Goal: Task Accomplishment & Management: Manage account settings

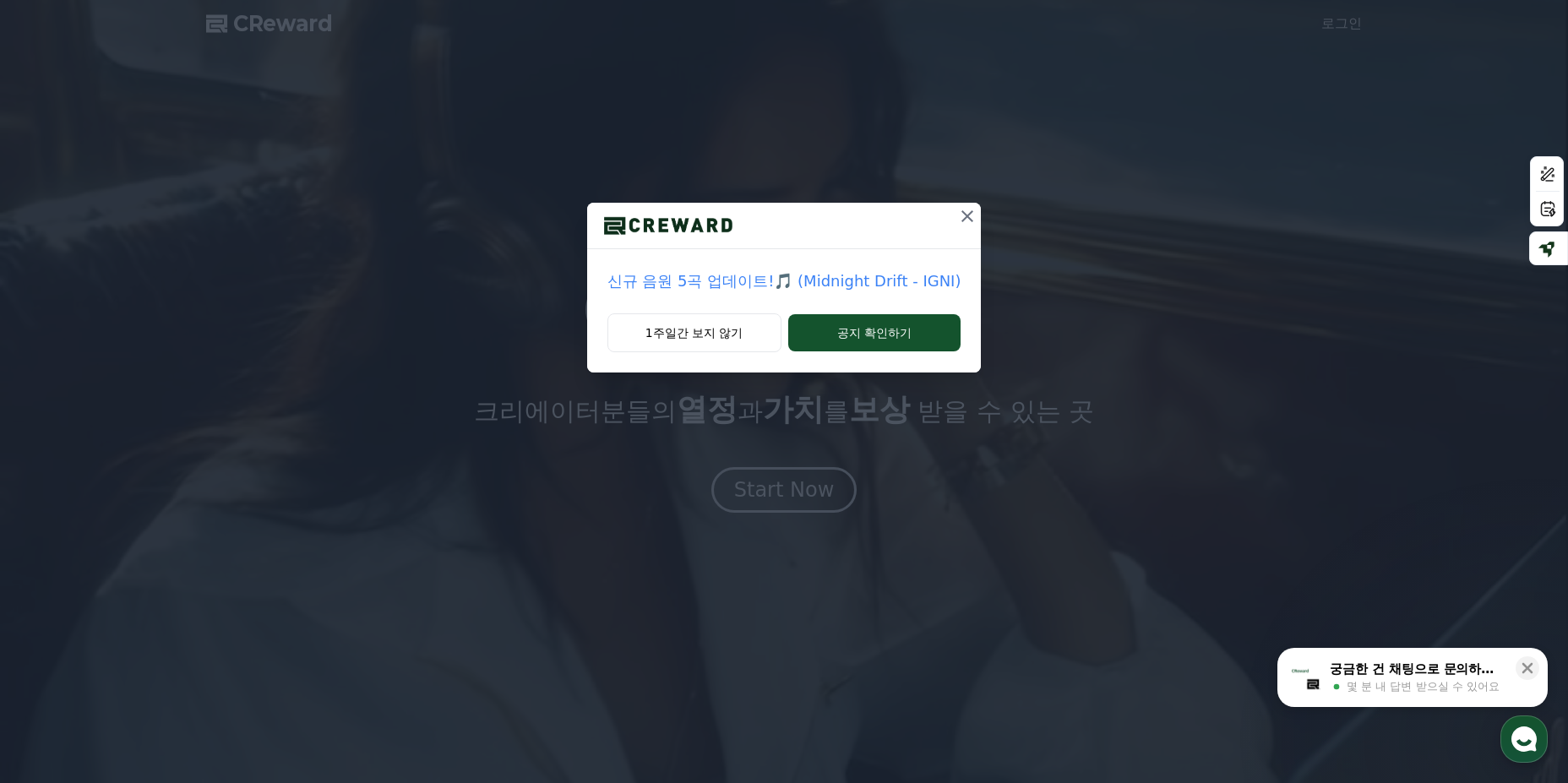
click at [967, 215] on icon at bounding box center [967, 216] width 20 height 20
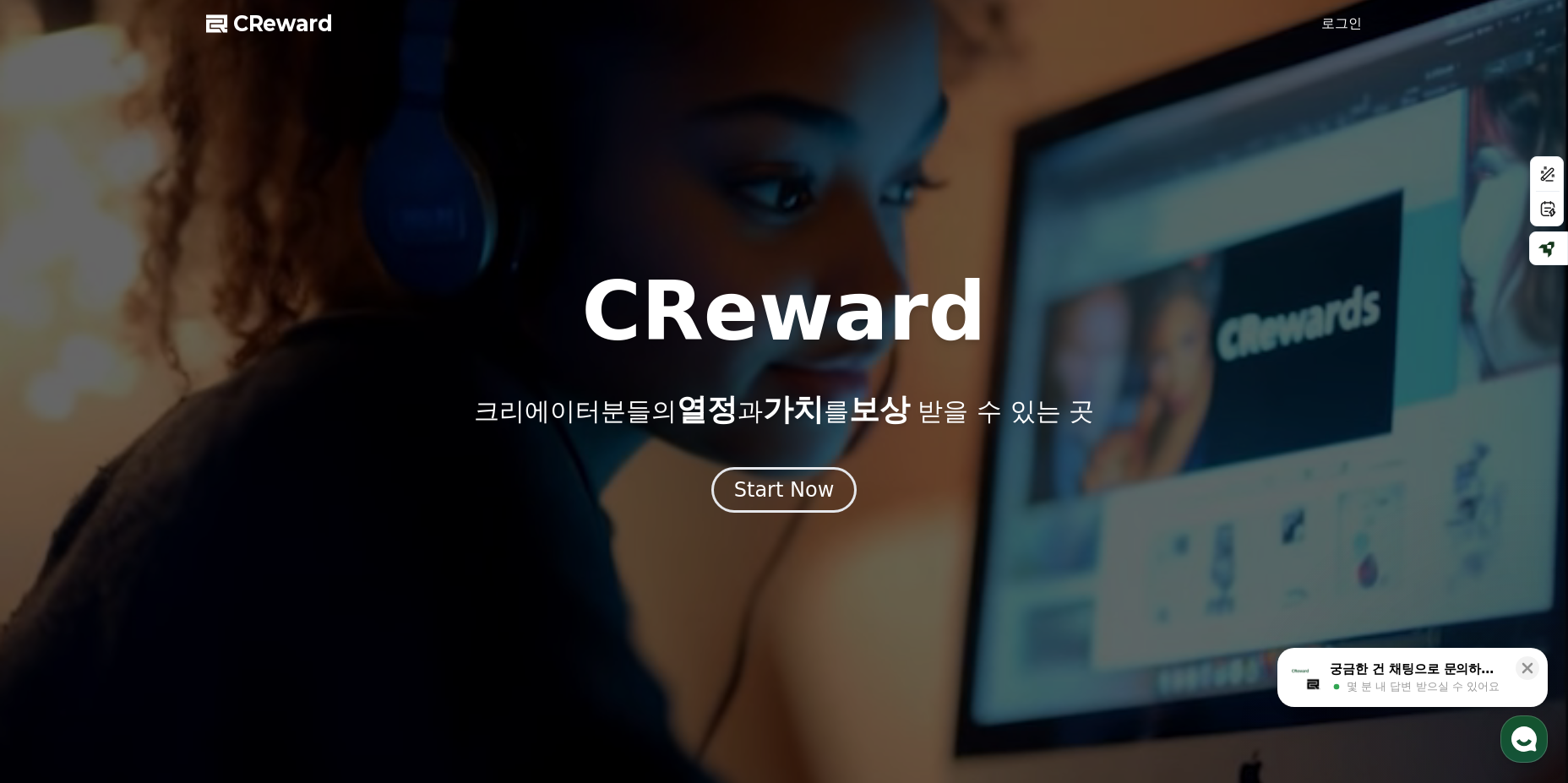
click at [1350, 24] on link "로그인" at bounding box center [1341, 23] width 41 height 20
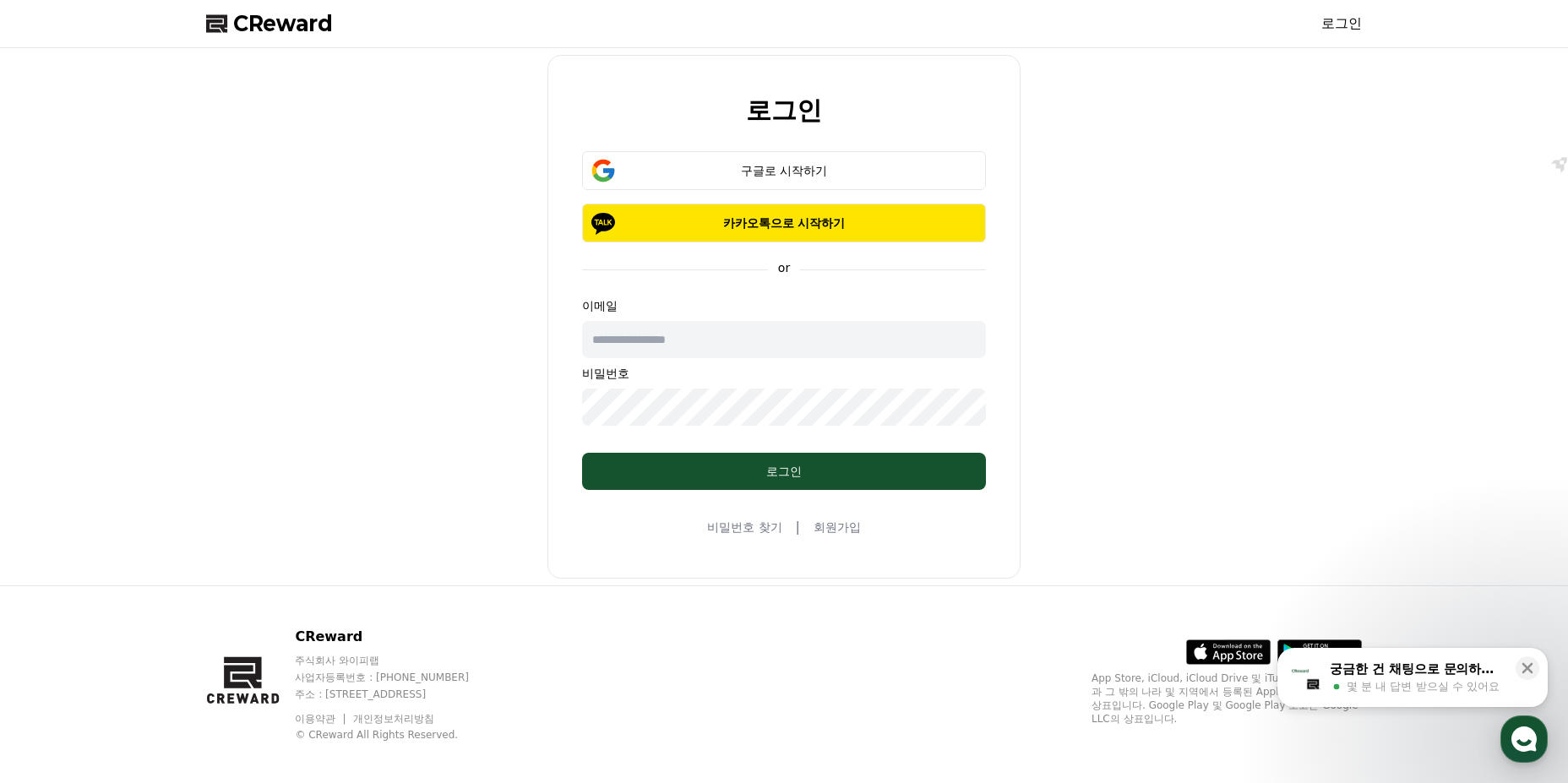
click at [735, 336] on input "text" at bounding box center [784, 339] width 403 height 37
type input "**********"
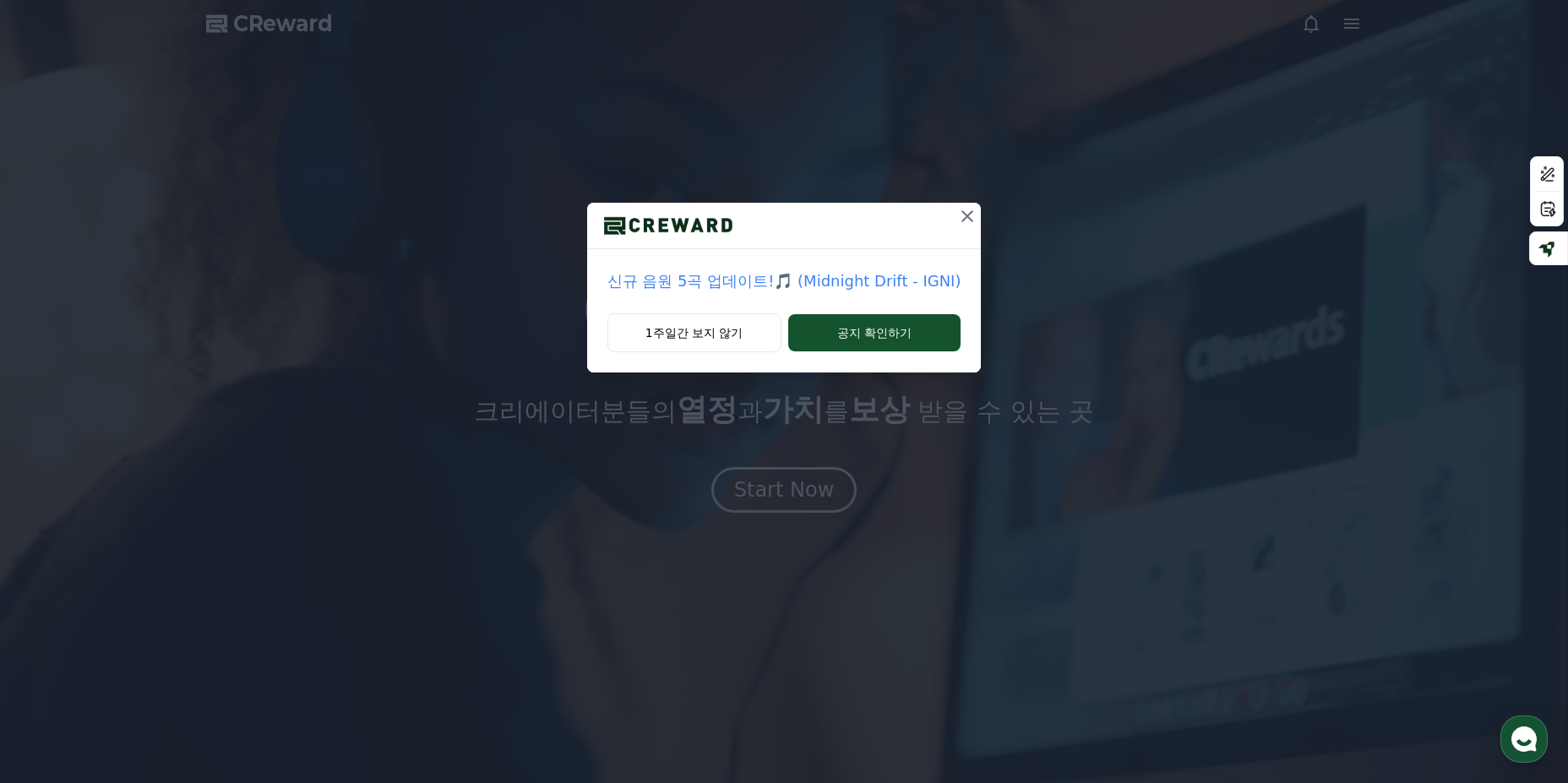
click at [961, 219] on icon at bounding box center [968, 216] width 12 height 12
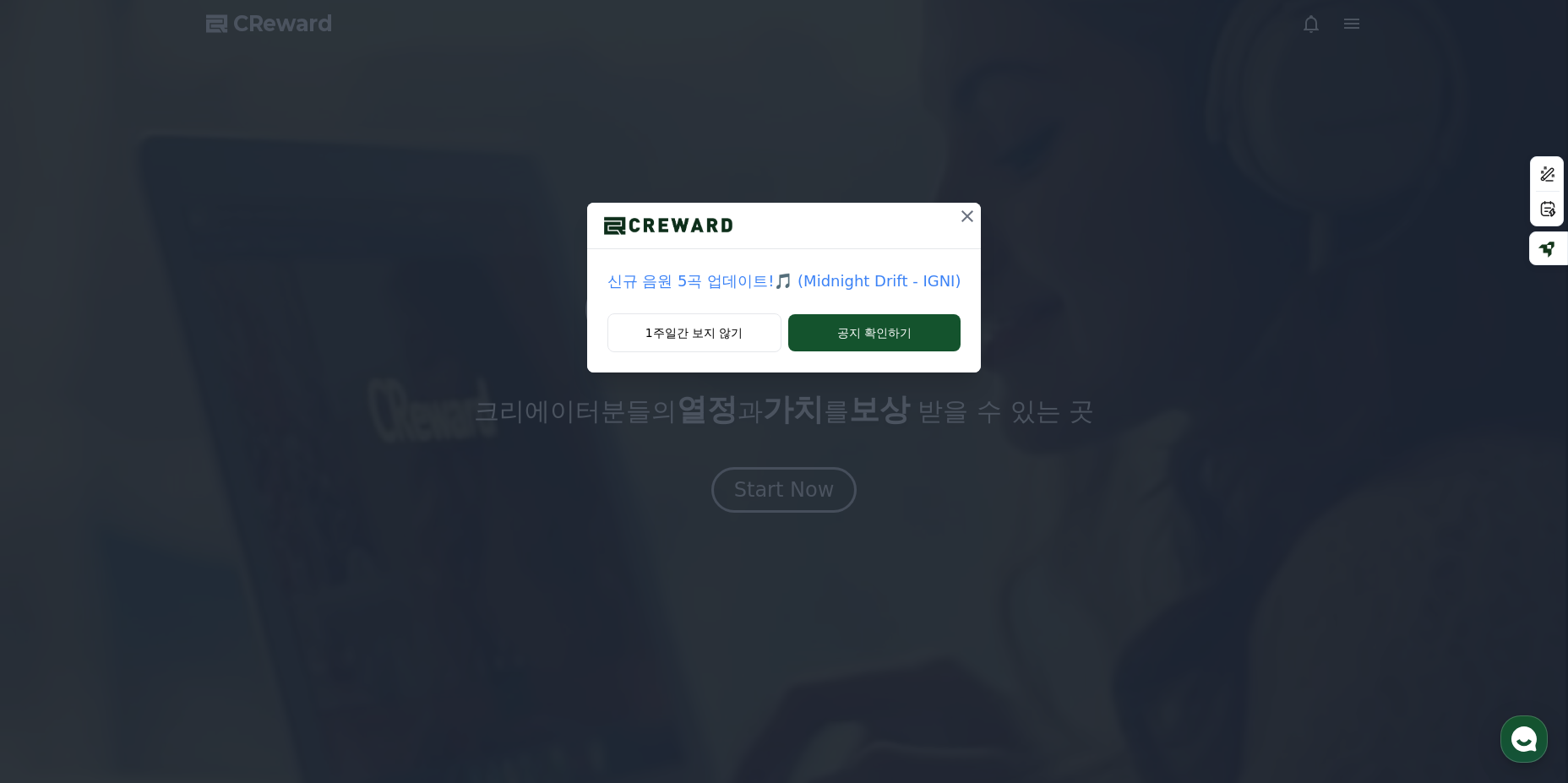
click at [963, 220] on div at bounding box center [784, 392] width 1568 height 783
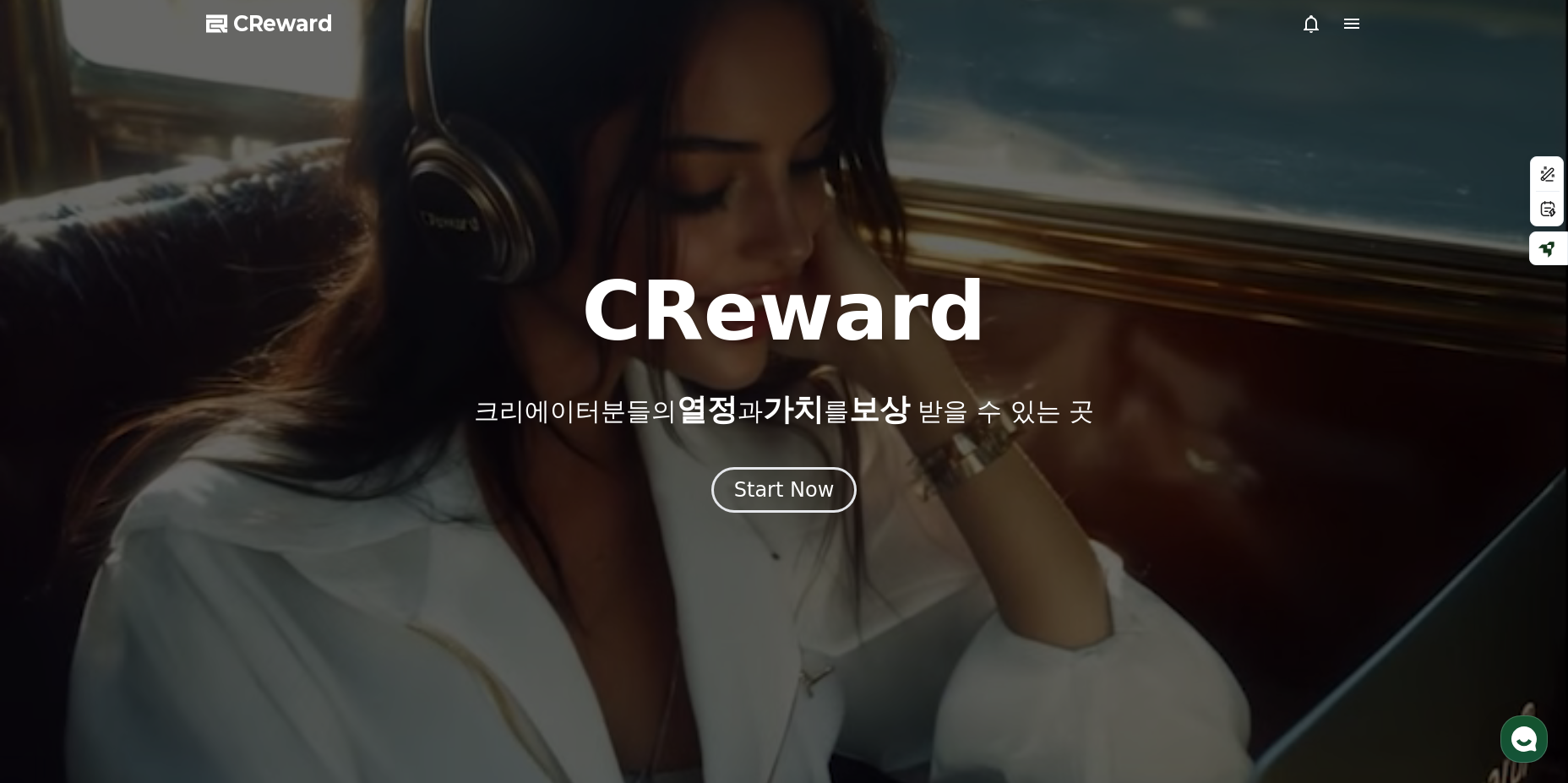
click at [1358, 26] on icon at bounding box center [1351, 23] width 20 height 20
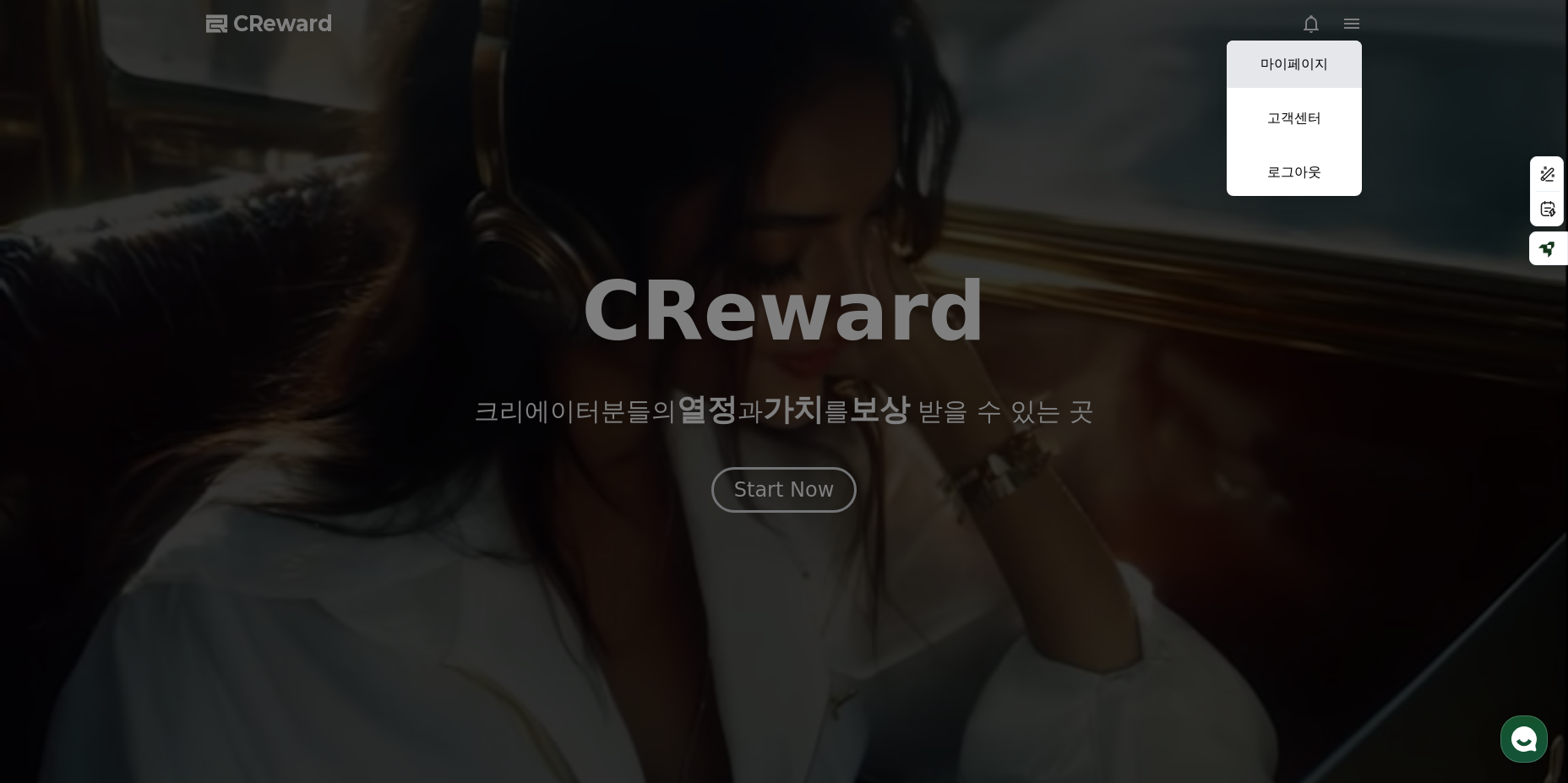
click at [1309, 72] on link "마이페이지" at bounding box center [1294, 64] width 135 height 48
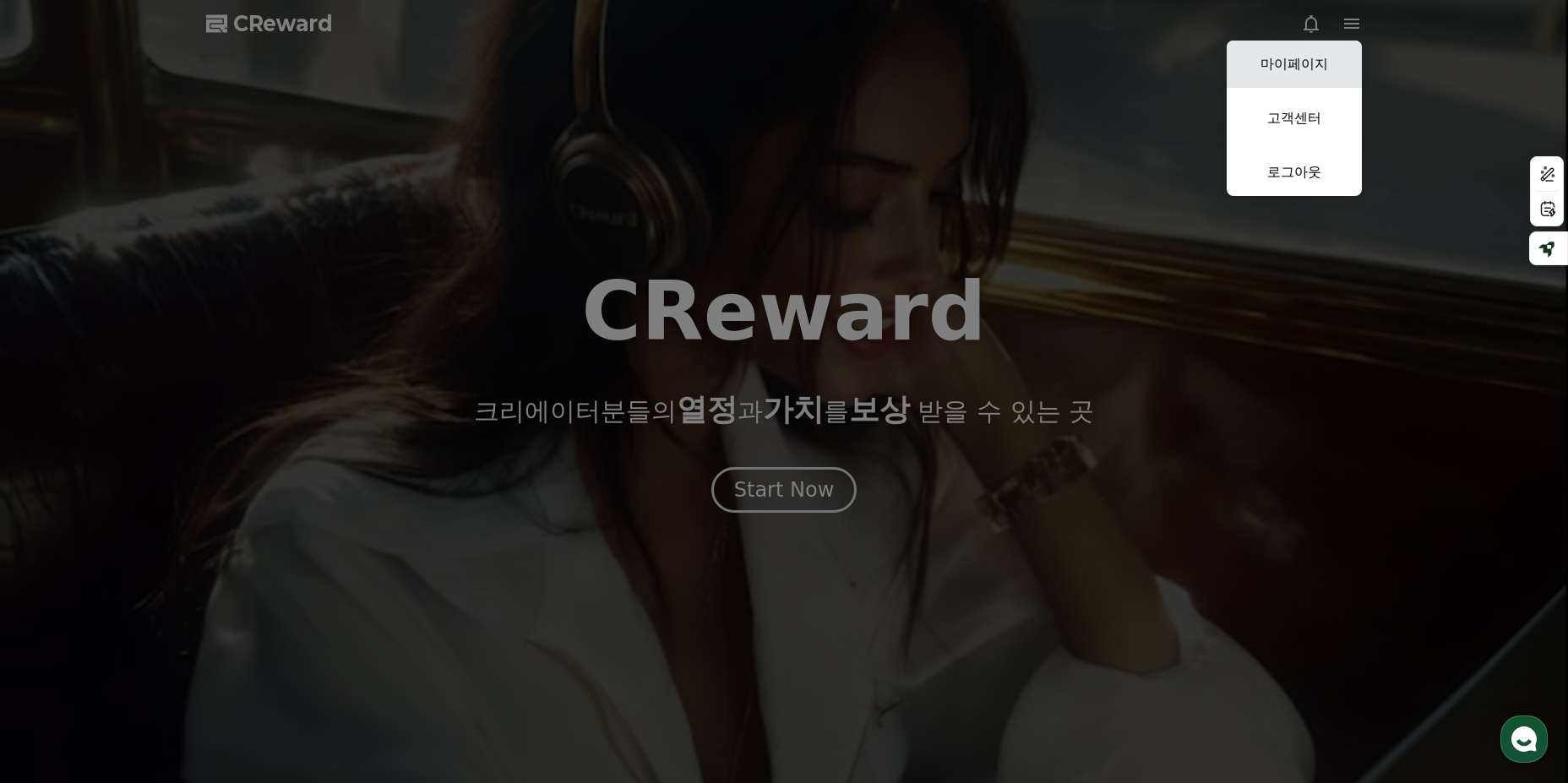
select select "**********"
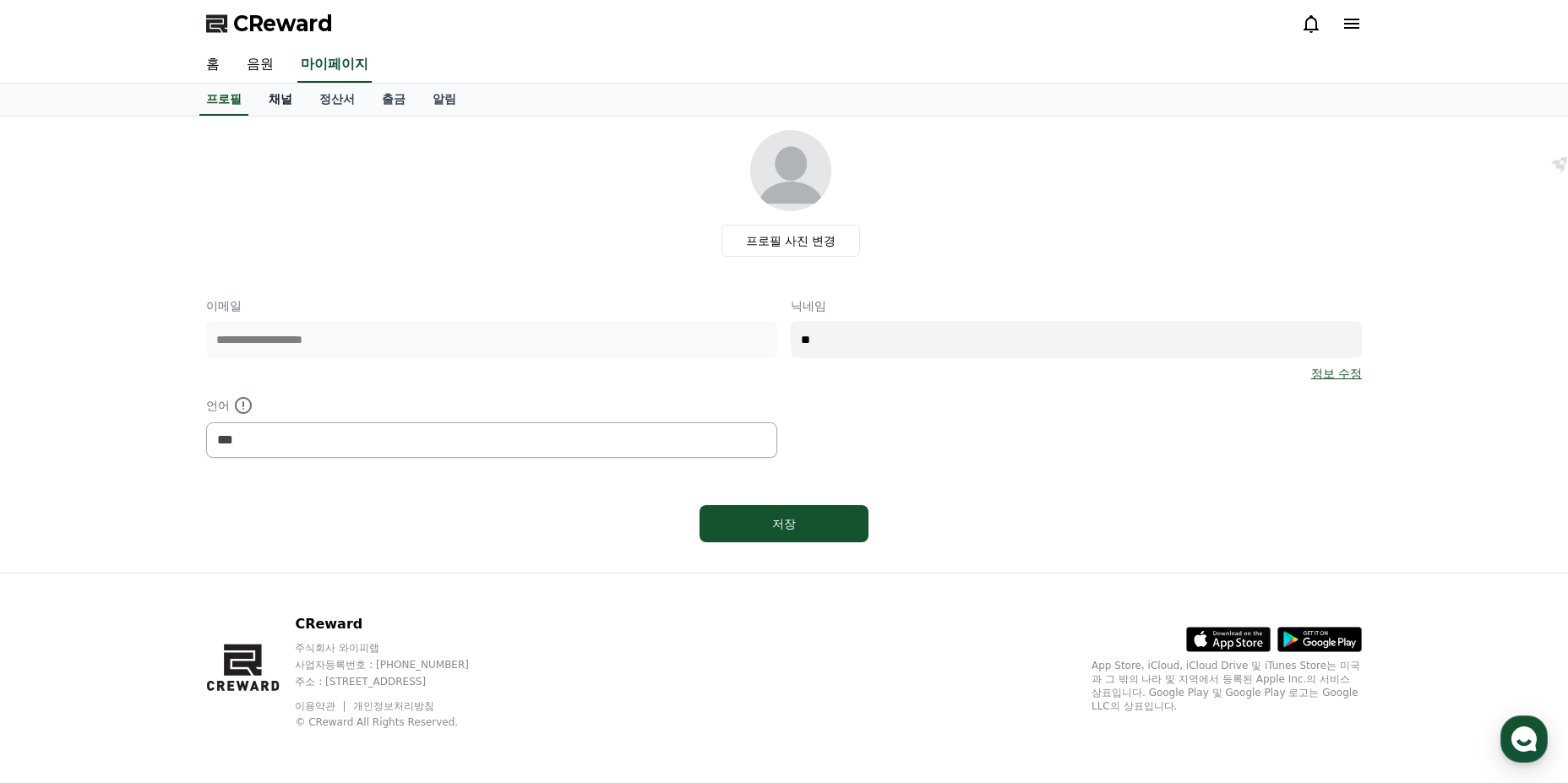
click at [292, 104] on link "채널" at bounding box center [280, 99] width 50 height 32
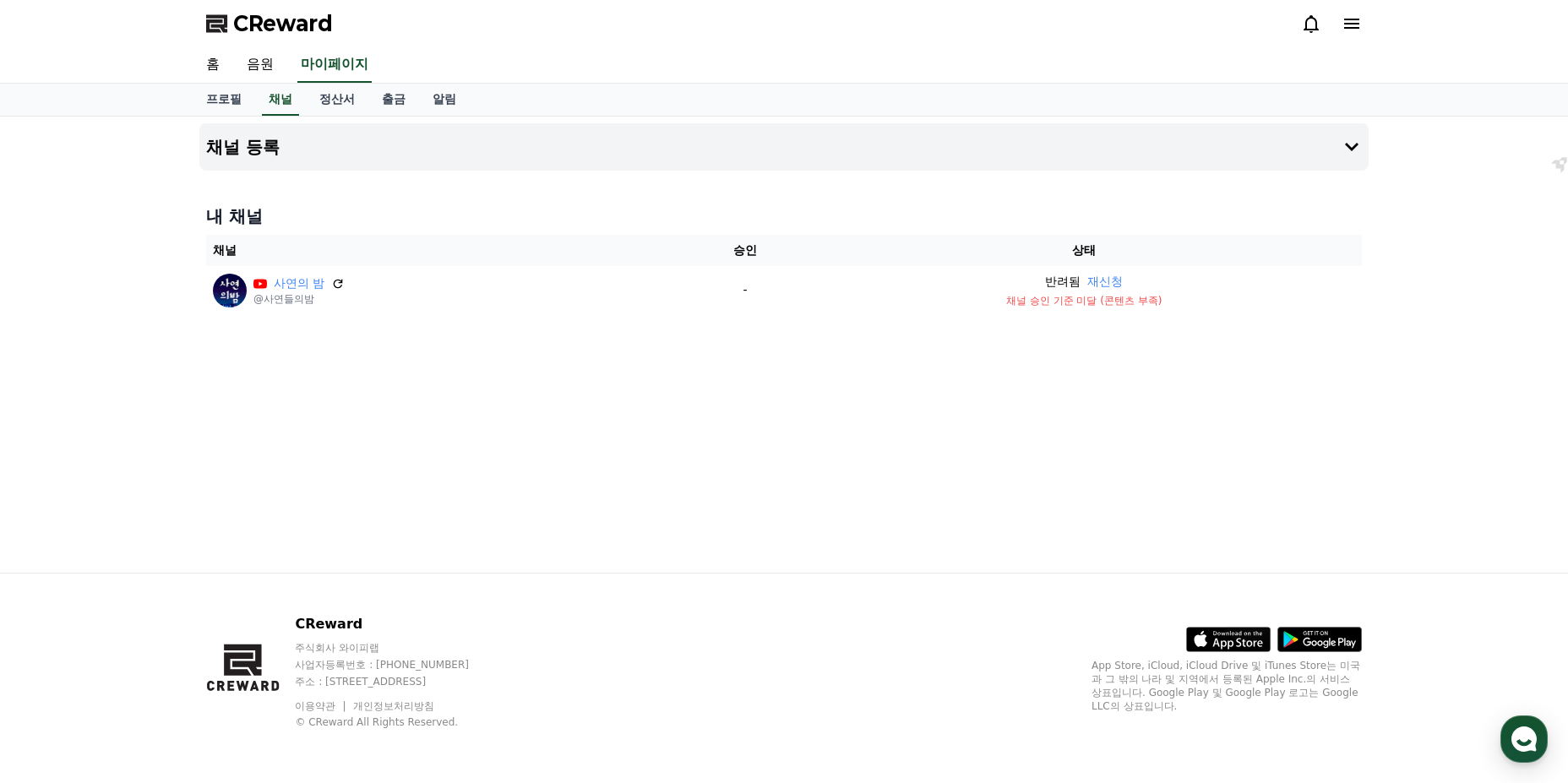
click at [1344, 24] on icon at bounding box center [1352, 23] width 16 height 10
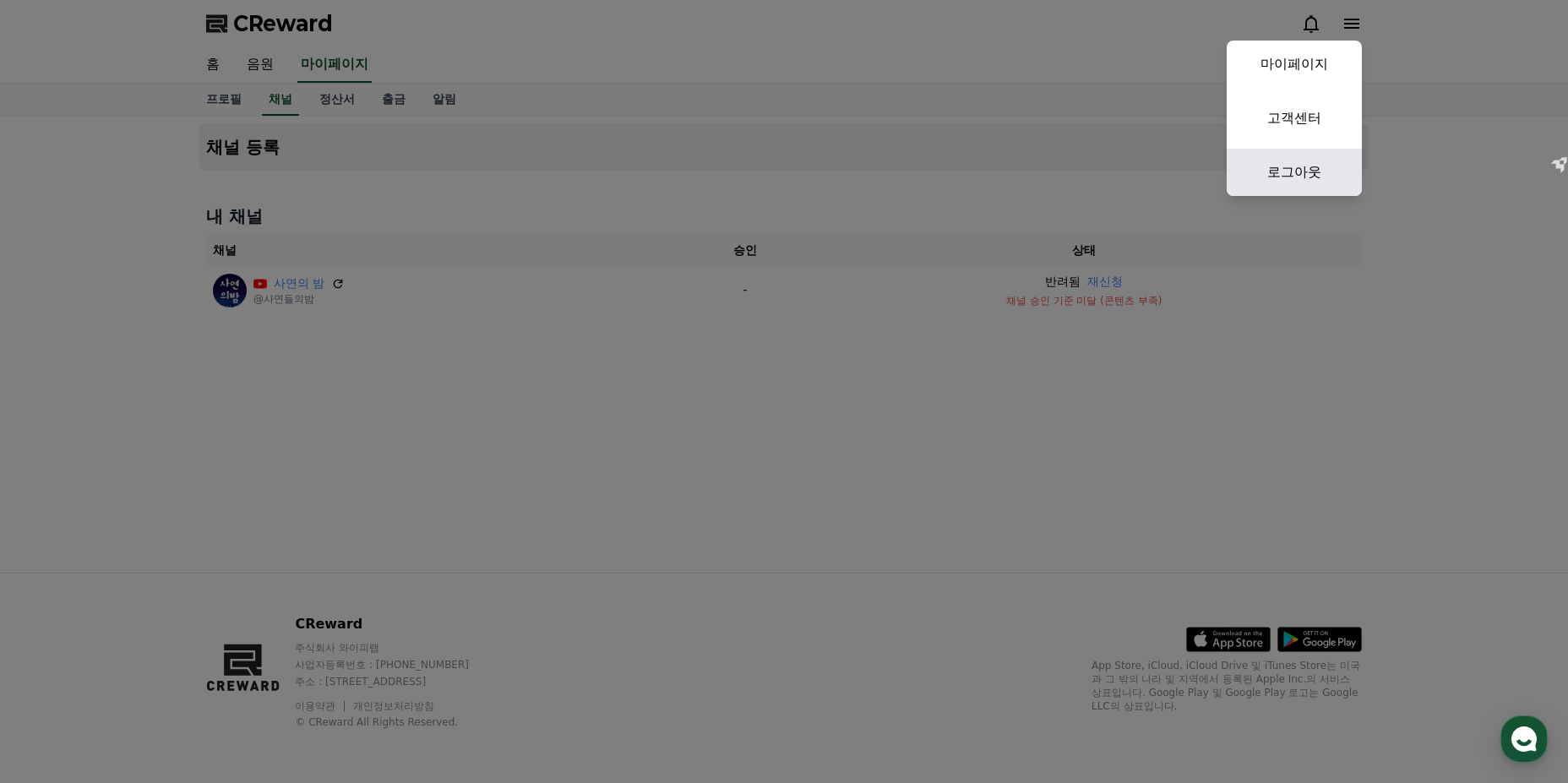
click at [1298, 171] on link "로그아웃" at bounding box center [1294, 172] width 135 height 48
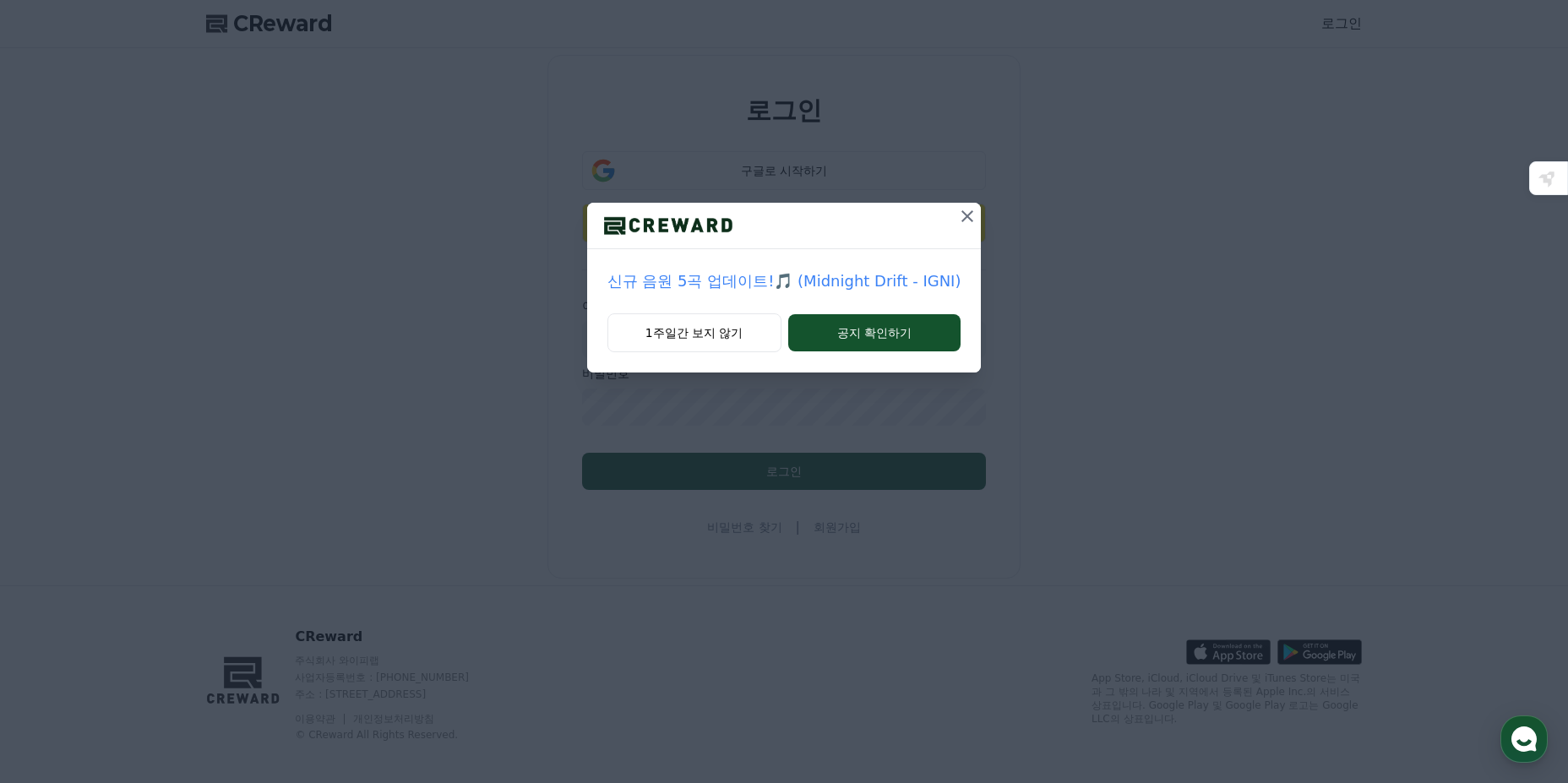
click at [967, 212] on icon at bounding box center [967, 216] width 20 height 20
